Goal: Browse casually

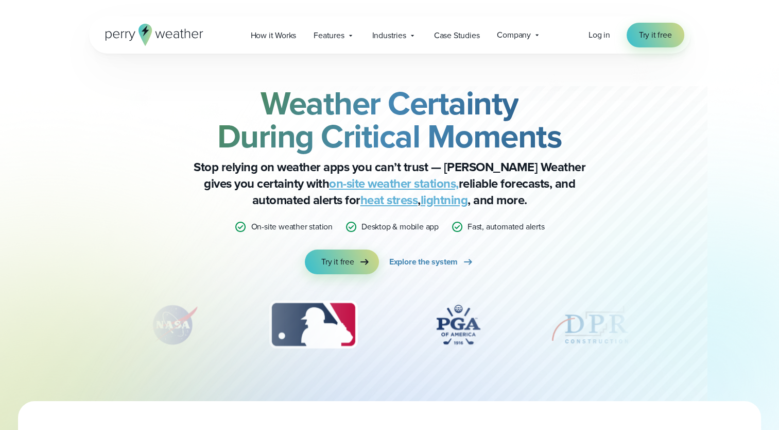
click at [132, 219] on div "Weather Certainty During Critical Moments Stop relying on weather apps you can’…" at bounding box center [390, 227] width 602 height 347
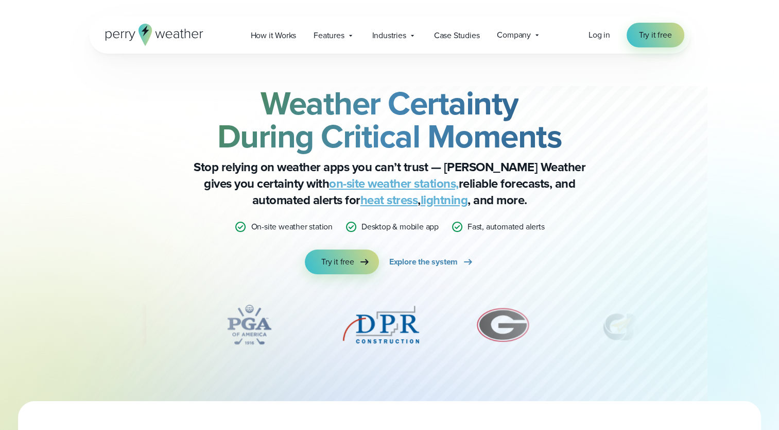
drag, startPoint x: 316, startPoint y: 145, endPoint x: 295, endPoint y: 195, distance: 54.2
click at [316, 145] on strong "Weather Certainty During Critical Moments" at bounding box center [389, 119] width 345 height 81
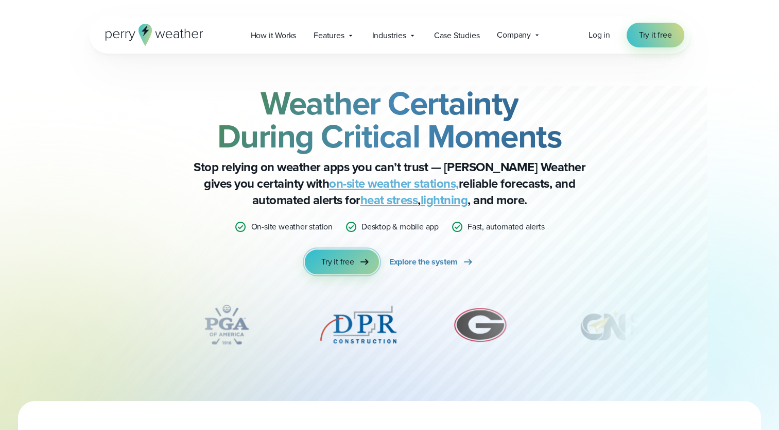
click at [351, 255] on span "Try it free" at bounding box center [337, 261] width 33 height 12
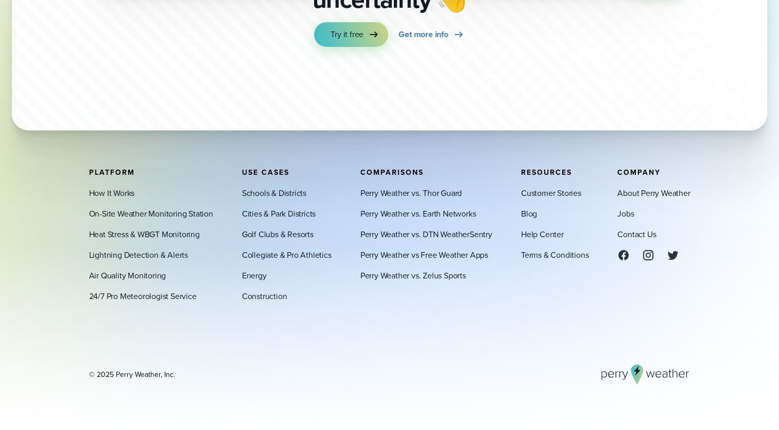
scroll to position [3559, 0]
